Goal: Communication & Community: Share content

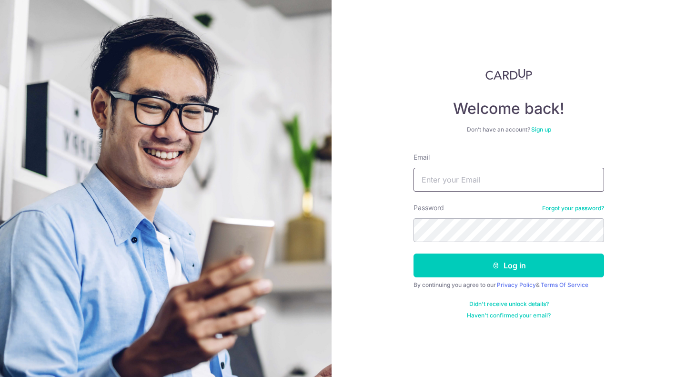
type input "[EMAIL_ADDRESS][DOMAIN_NAME]"
click at [486, 266] on button "Log in" at bounding box center [509, 266] width 191 height 24
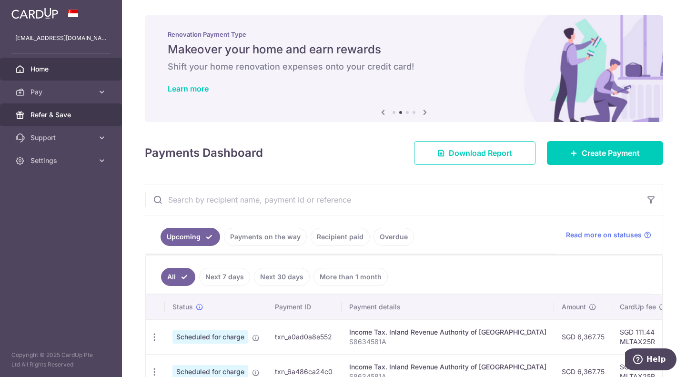
click at [92, 117] on span "Refer & Save" at bounding box center [62, 115] width 63 height 10
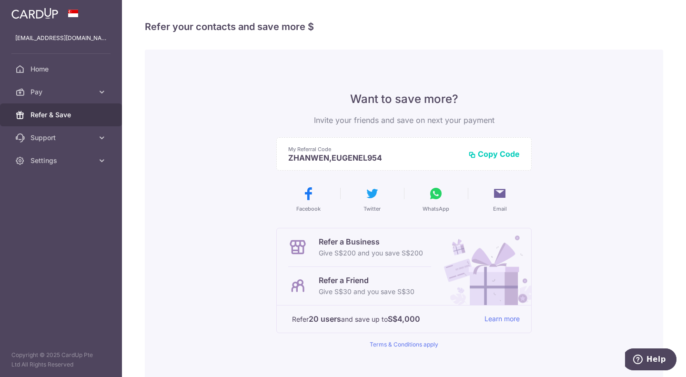
click at [479, 153] on button "Copy Code" at bounding box center [494, 154] width 51 height 10
click at [425, 198] on button "WhatsApp" at bounding box center [436, 199] width 56 height 27
click at [493, 196] on icon at bounding box center [499, 193] width 15 height 15
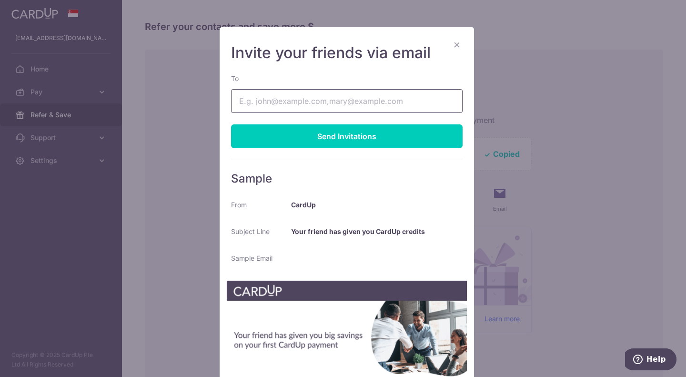
click at [345, 100] on input "To" at bounding box center [347, 101] width 232 height 24
type input "m"
paste input "BJCHUA@MYYAHOO.COM"
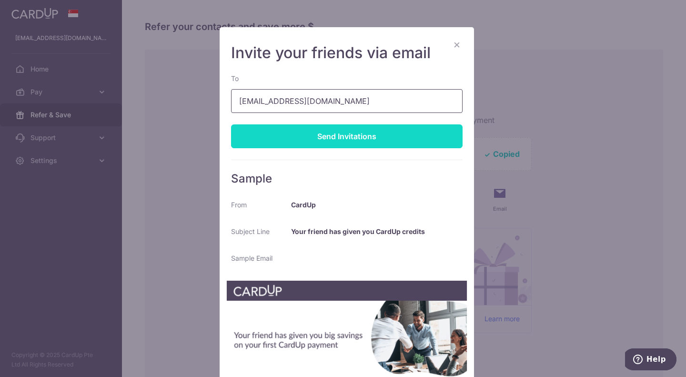
type input "BJCHUA@MYYAHOO.COM"
click at [343, 134] on div "Send Invitations" at bounding box center [347, 136] width 232 height 24
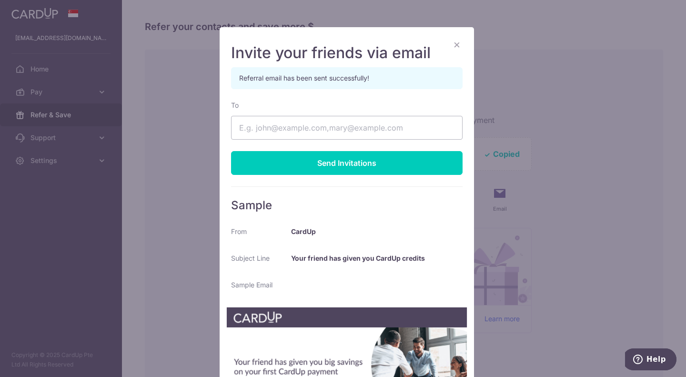
click at [451, 45] on button "×" at bounding box center [456, 44] width 11 height 11
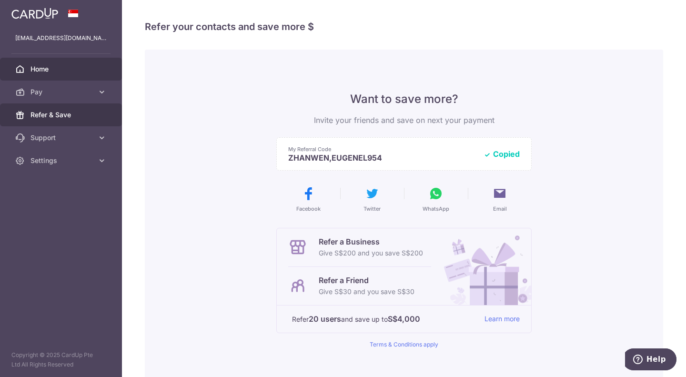
click at [65, 67] on span "Home" at bounding box center [62, 69] width 63 height 10
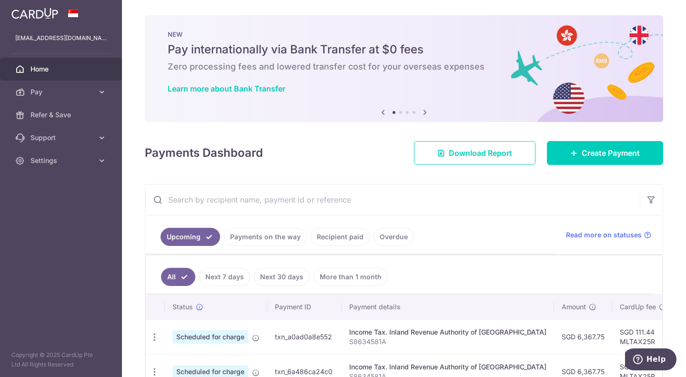
click at [39, 18] on img at bounding box center [34, 13] width 47 height 11
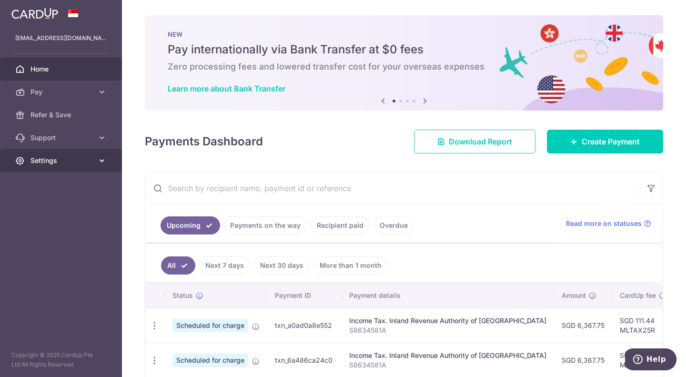
click at [98, 161] on icon at bounding box center [102, 161] width 10 height 10
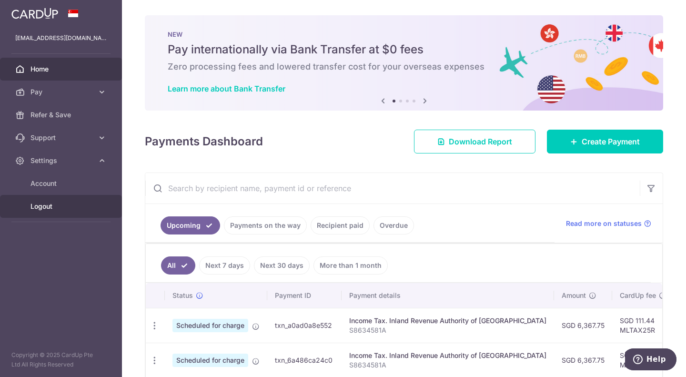
click at [40, 212] on link "Logout" at bounding box center [61, 206] width 122 height 23
